Goal: Use online tool/utility: Utilize a website feature to perform a specific function

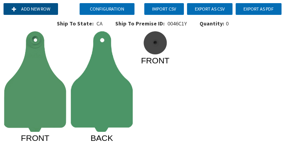
click at [34, 7] on button "Add new row" at bounding box center [31, 9] width 54 height 12
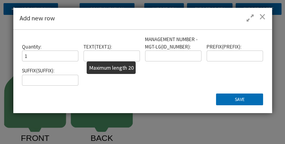
click at [113, 55] on input "text" at bounding box center [111, 55] width 56 height 11
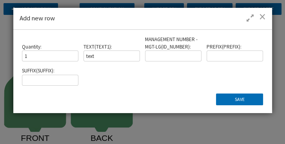
type input "TEXT"
type input "13233"
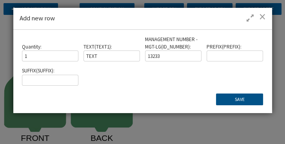
drag, startPoint x: 111, startPoint y: 56, endPoint x: 226, endPoint y: 97, distance: 122.8
click at [226, 97] on button "Save" at bounding box center [239, 100] width 47 height 12
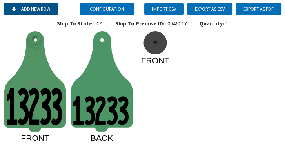
click at [43, 13] on button "Add new row" at bounding box center [31, 9] width 54 height 12
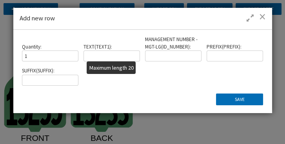
click at [118, 56] on input "text" at bounding box center [111, 55] width 56 height 11
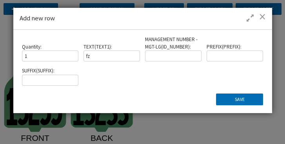
type input "f"
type input "TTTTTTT"
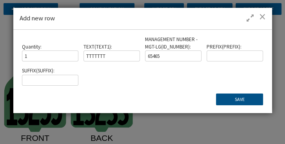
type input "65465"
click at [247, 98] on button "Save" at bounding box center [239, 100] width 47 height 12
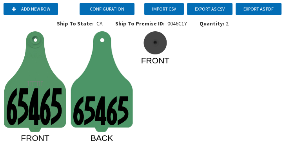
click at [18, 33] on image at bounding box center [35, 81] width 62 height 101
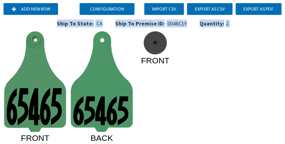
drag, startPoint x: 7, startPoint y: 29, endPoint x: 125, endPoint y: 61, distance: 121.7
click at [125, 61] on div "Configuration Add new row Import CSV Export as CSV Export as PDF Ship To State:…" at bounding box center [142, 72] width 285 height 144
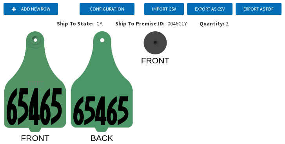
drag, startPoint x: 125, startPoint y: 61, endPoint x: 178, endPoint y: 99, distance: 65.1
click at [178, 99] on icon "TTTTTT T 6546 5 FRONT 6546 5 BACK FRONT" at bounding box center [142, 86] width 278 height 110
click at [70, 51] on icon "TTTTTT T 6546 5 FRONT 6546 5 BACK FRONT" at bounding box center [142, 86] width 278 height 110
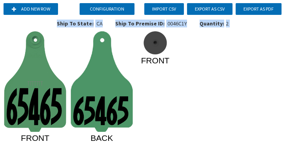
drag, startPoint x: 4, startPoint y: 28, endPoint x: 182, endPoint y: 141, distance: 210.5
click at [182, 141] on div "Configuration Add new row Import CSV Export as CSV Export as PDF Ship To State:…" at bounding box center [142, 72] width 285 height 144
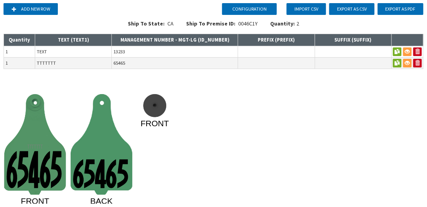
click at [239, 144] on icon "TTTTTT T 6546 5 FRONT 6546 5 BACK FRONT" at bounding box center [213, 149] width 421 height 110
click at [41, 53] on input "TEXT" at bounding box center [73, 51] width 76 height 11
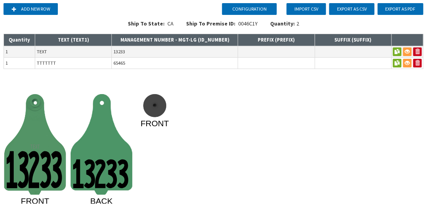
click at [43, 24] on div "Ship To State: [US_STATE] Ship To Premise ID: 0046C1Y Quantity: 2" at bounding box center [213, 26] width 421 height 13
